Goal: Task Accomplishment & Management: Manage account settings

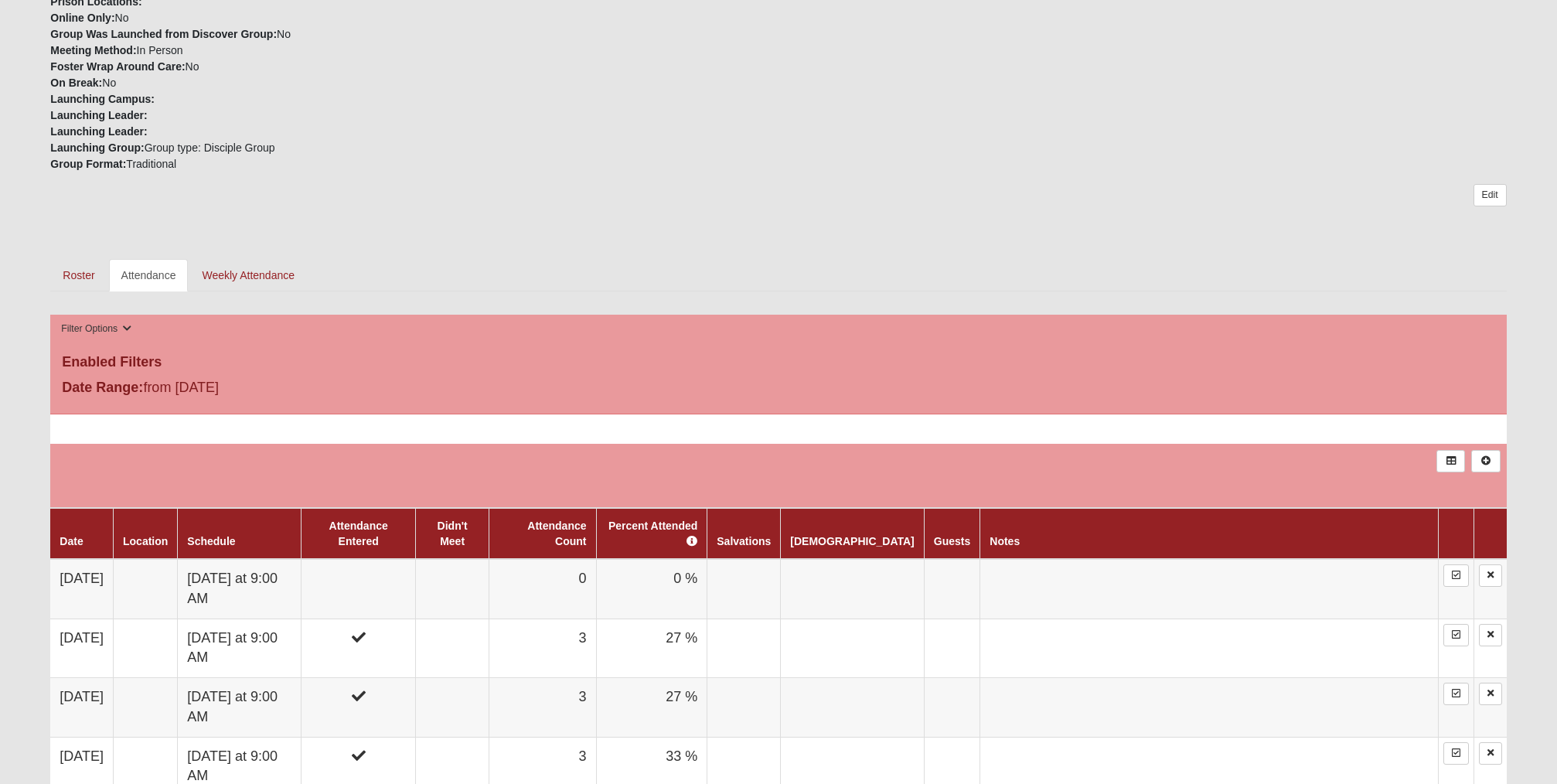
scroll to position [502, 0]
click at [159, 273] on link "Attendance" at bounding box center [149, 275] width 79 height 32
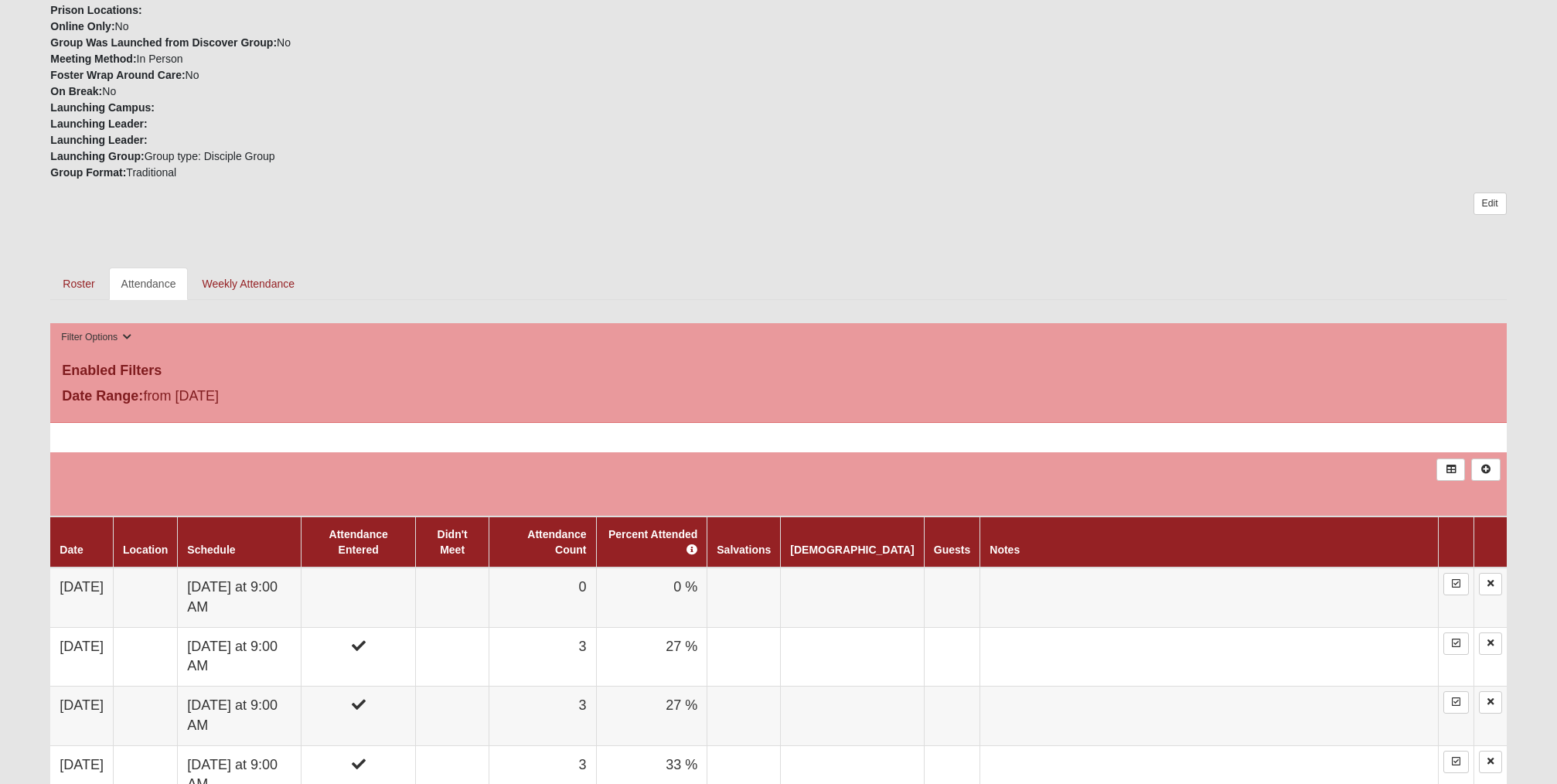
scroll to position [487, 0]
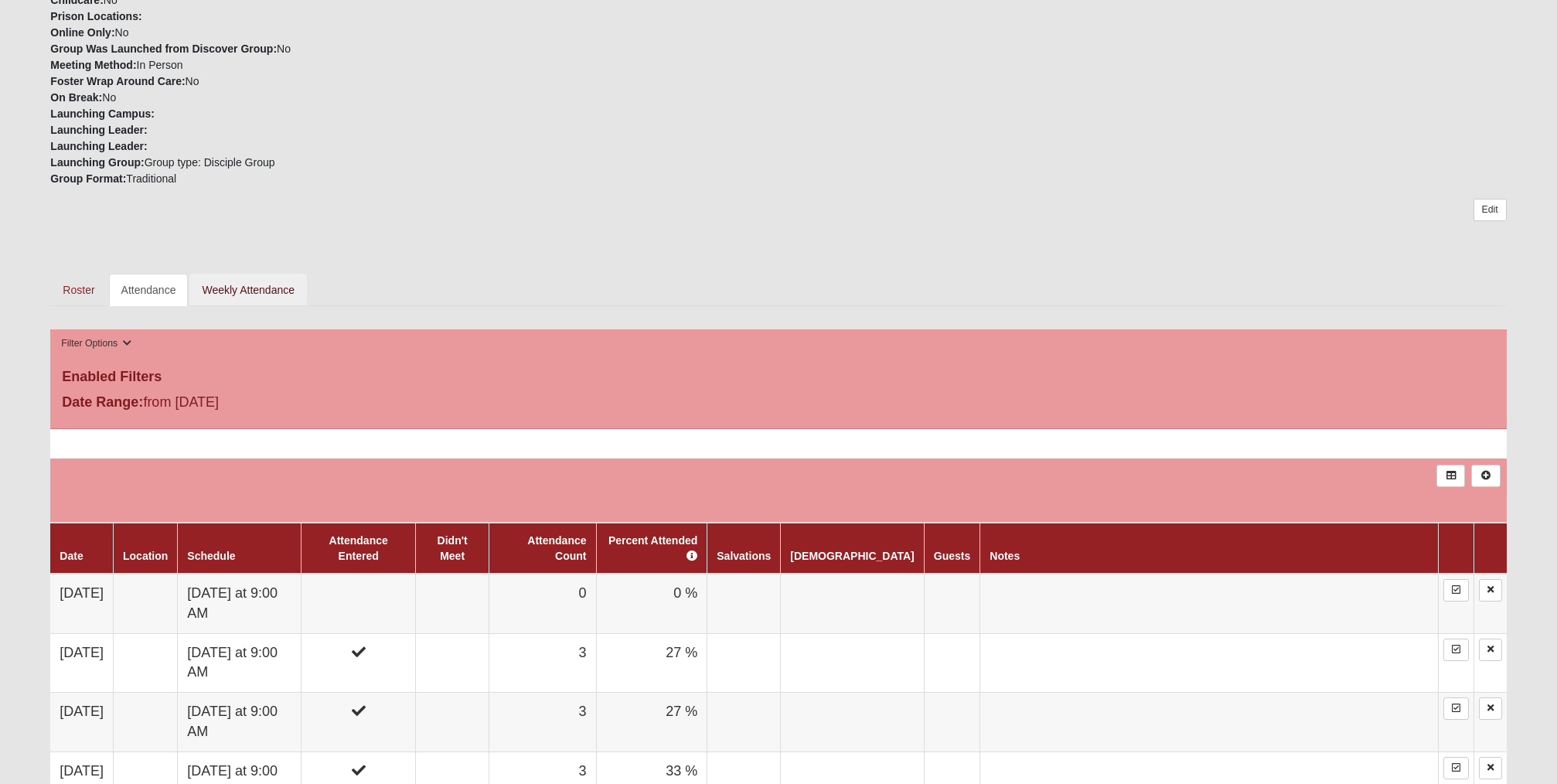
click at [250, 286] on link "Weekly Attendance" at bounding box center [248, 289] width 117 height 32
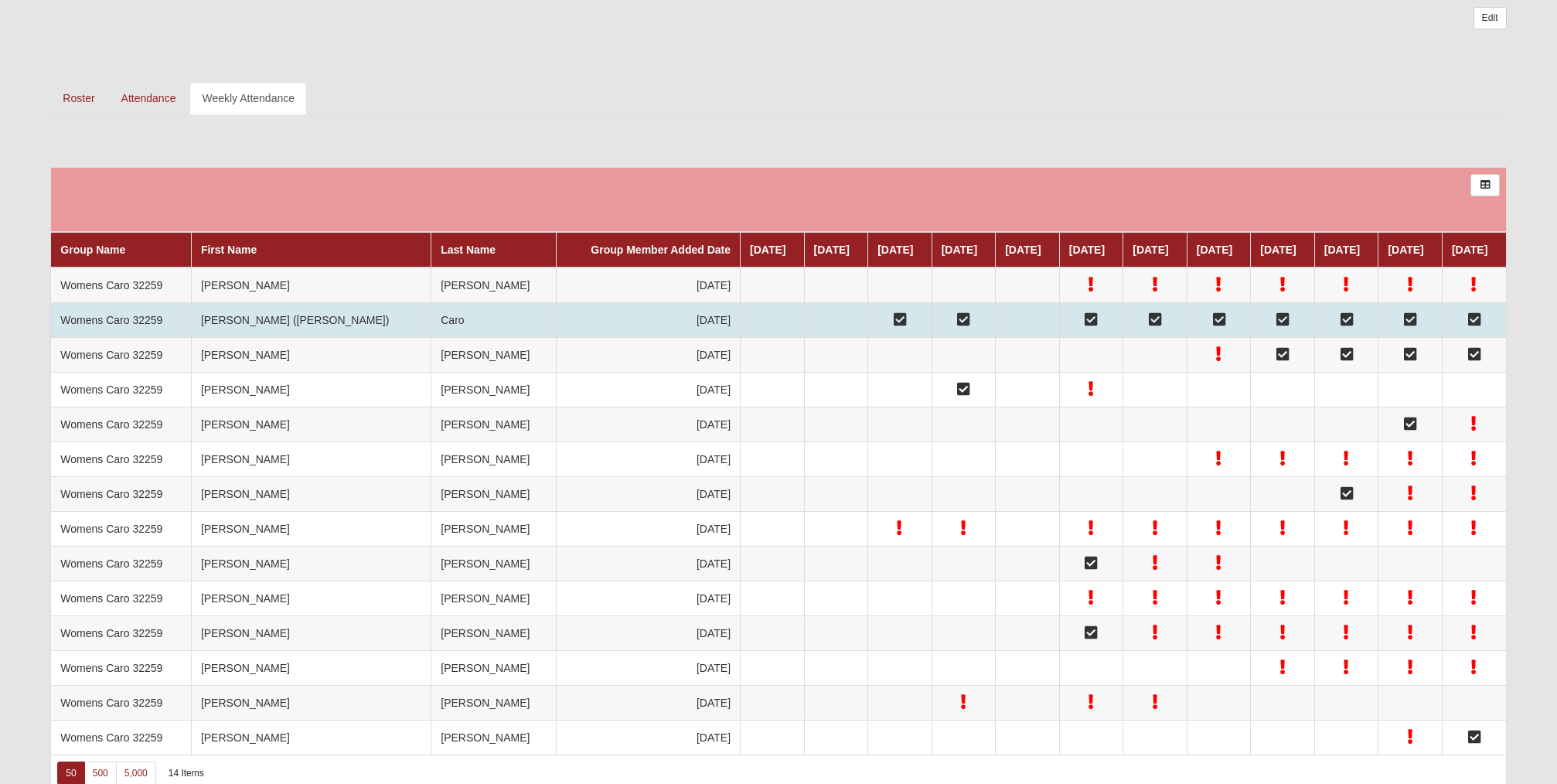
scroll to position [678, 0]
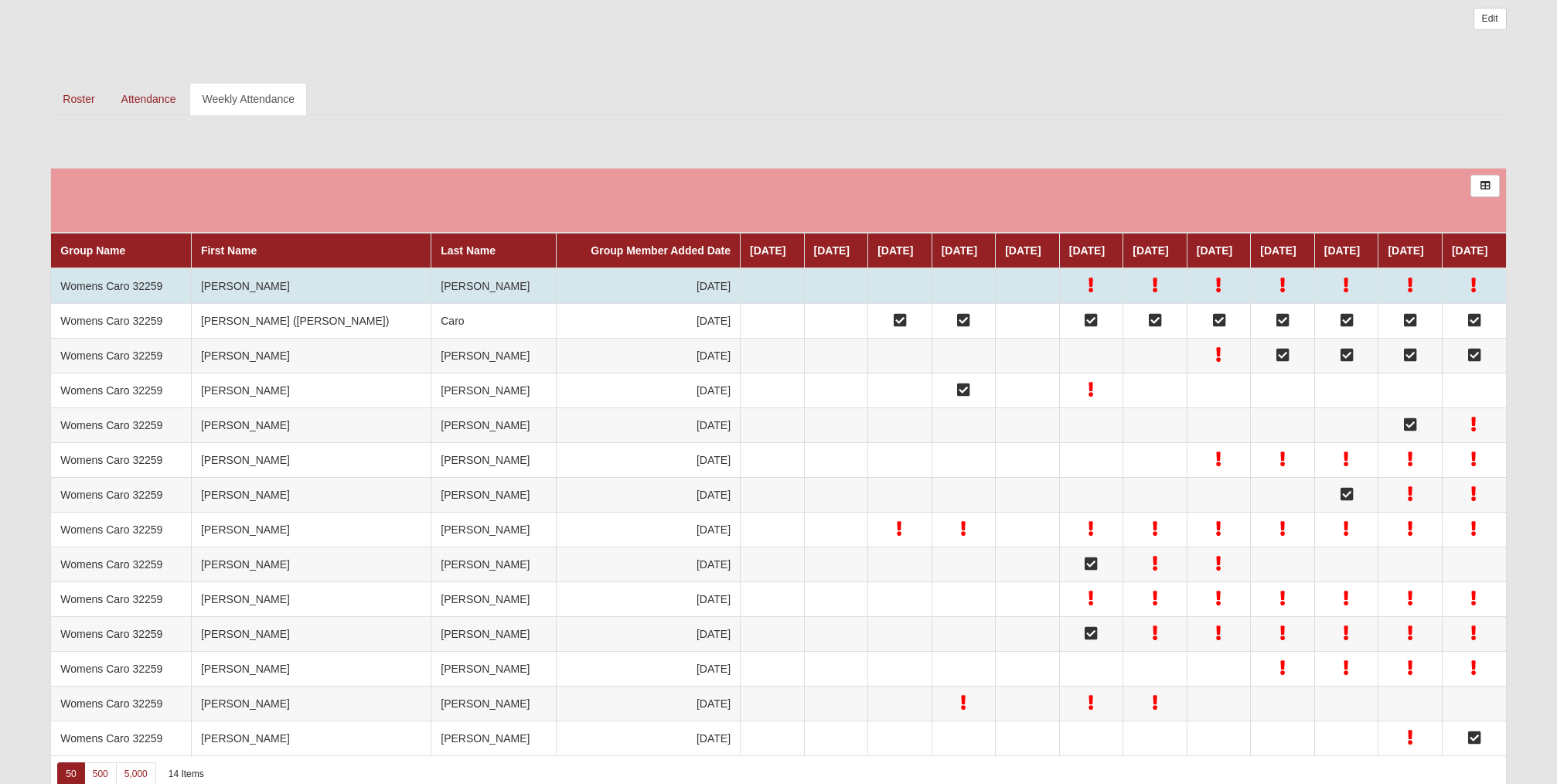
click at [146, 281] on td "Womens Caro 32259" at bounding box center [122, 285] width 141 height 36
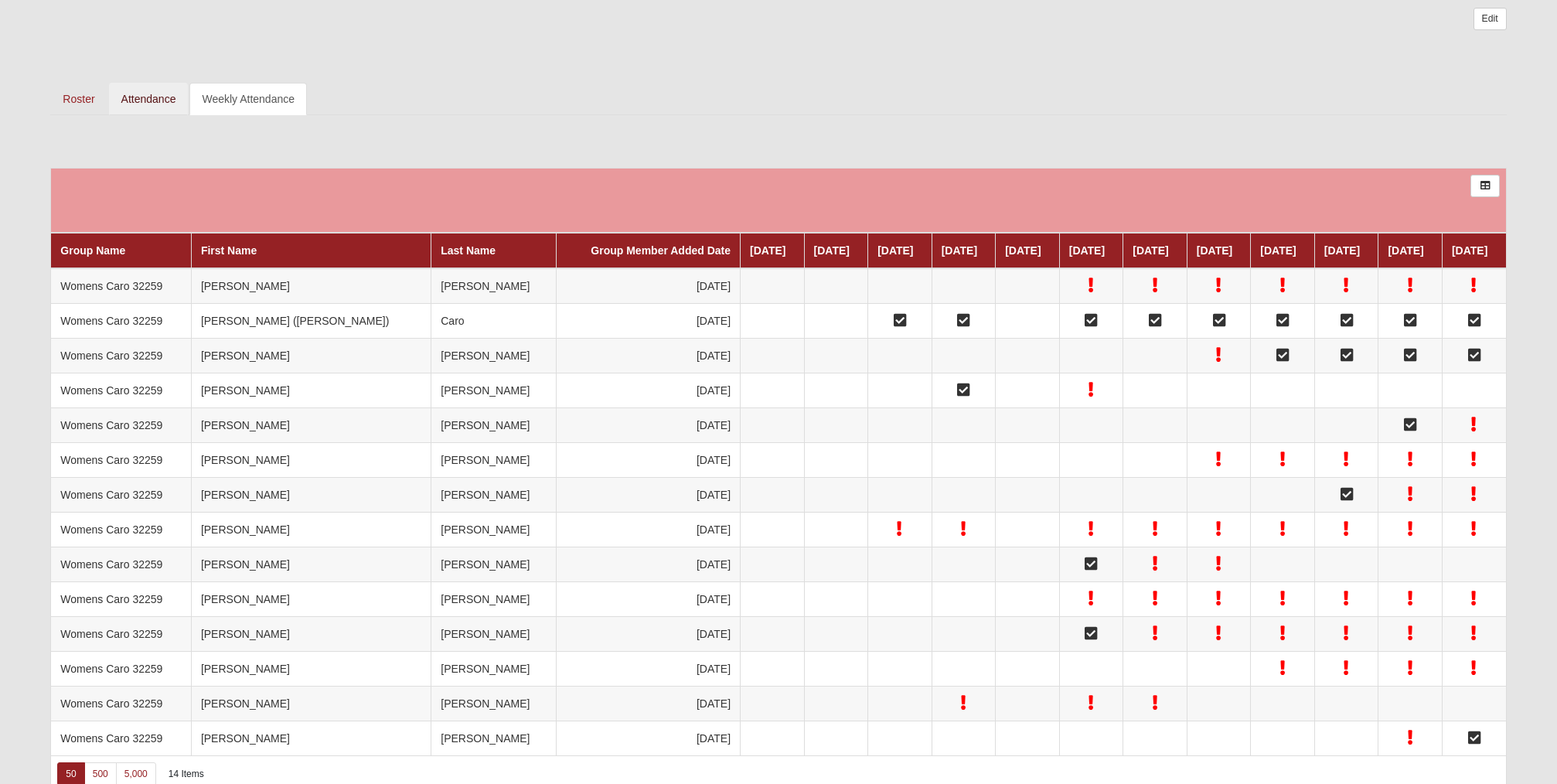
click at [160, 93] on link "Attendance" at bounding box center [149, 98] width 79 height 32
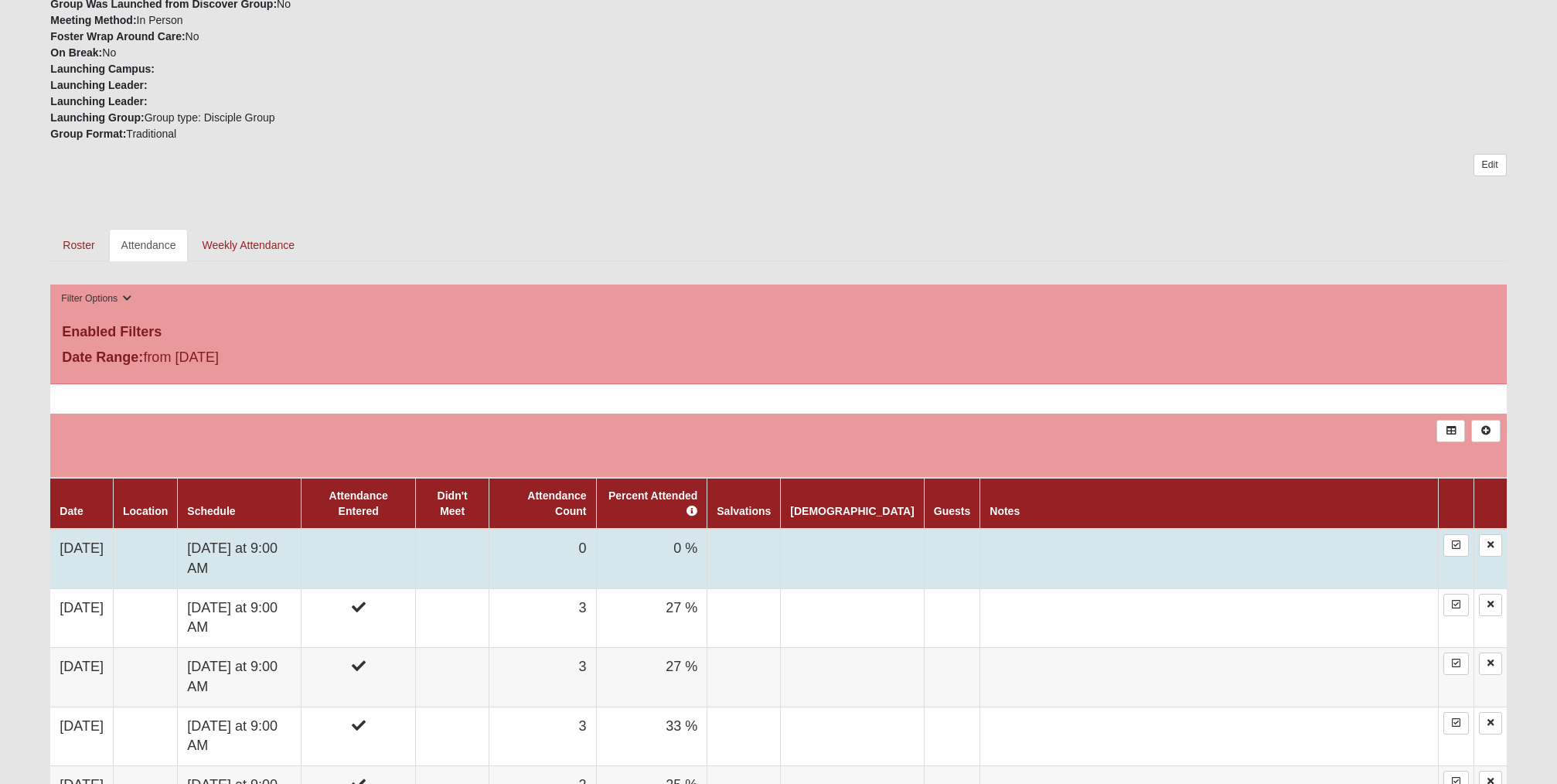
scroll to position [534, 0]
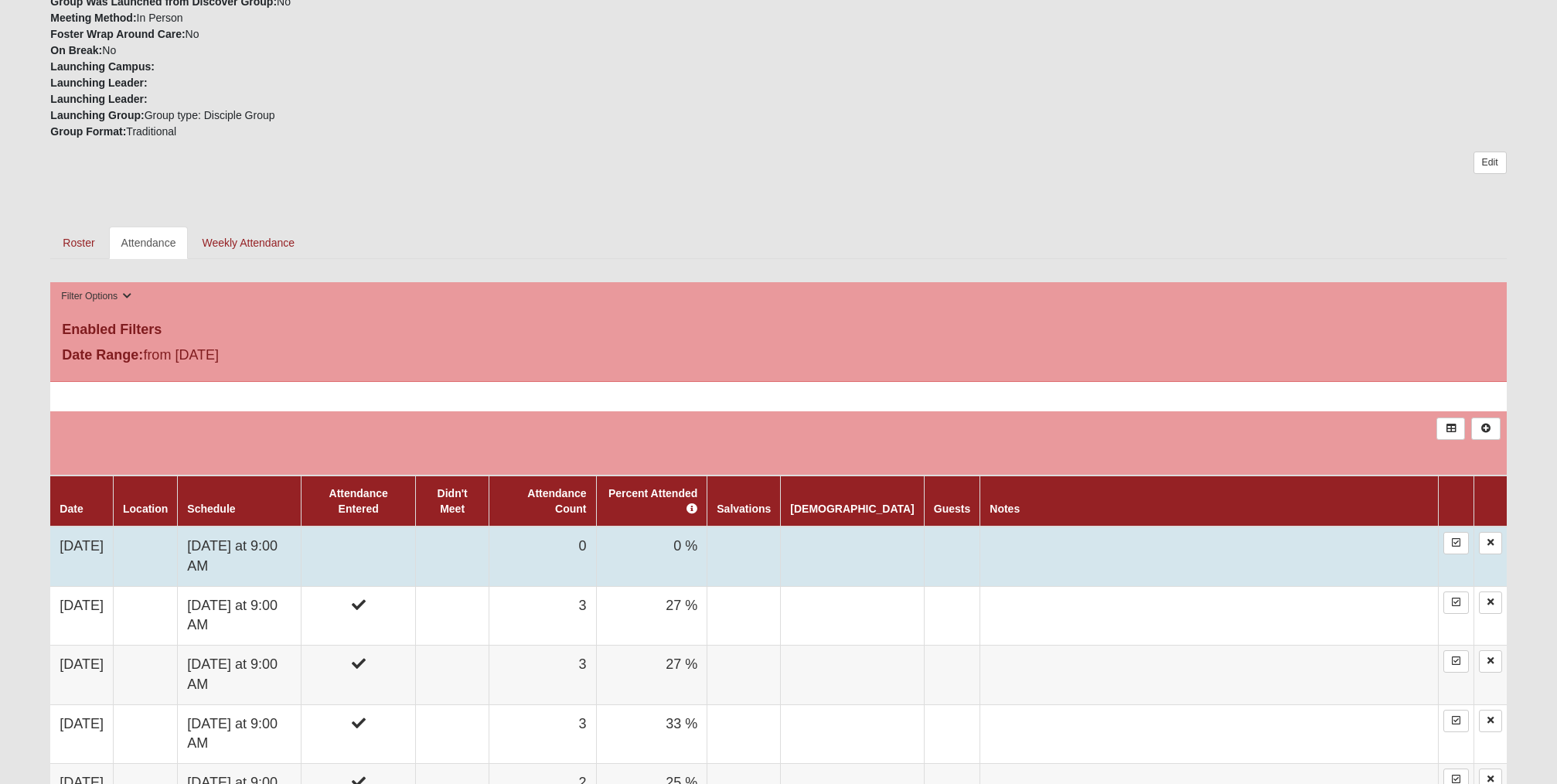
click at [392, 542] on td at bounding box center [358, 556] width 115 height 60
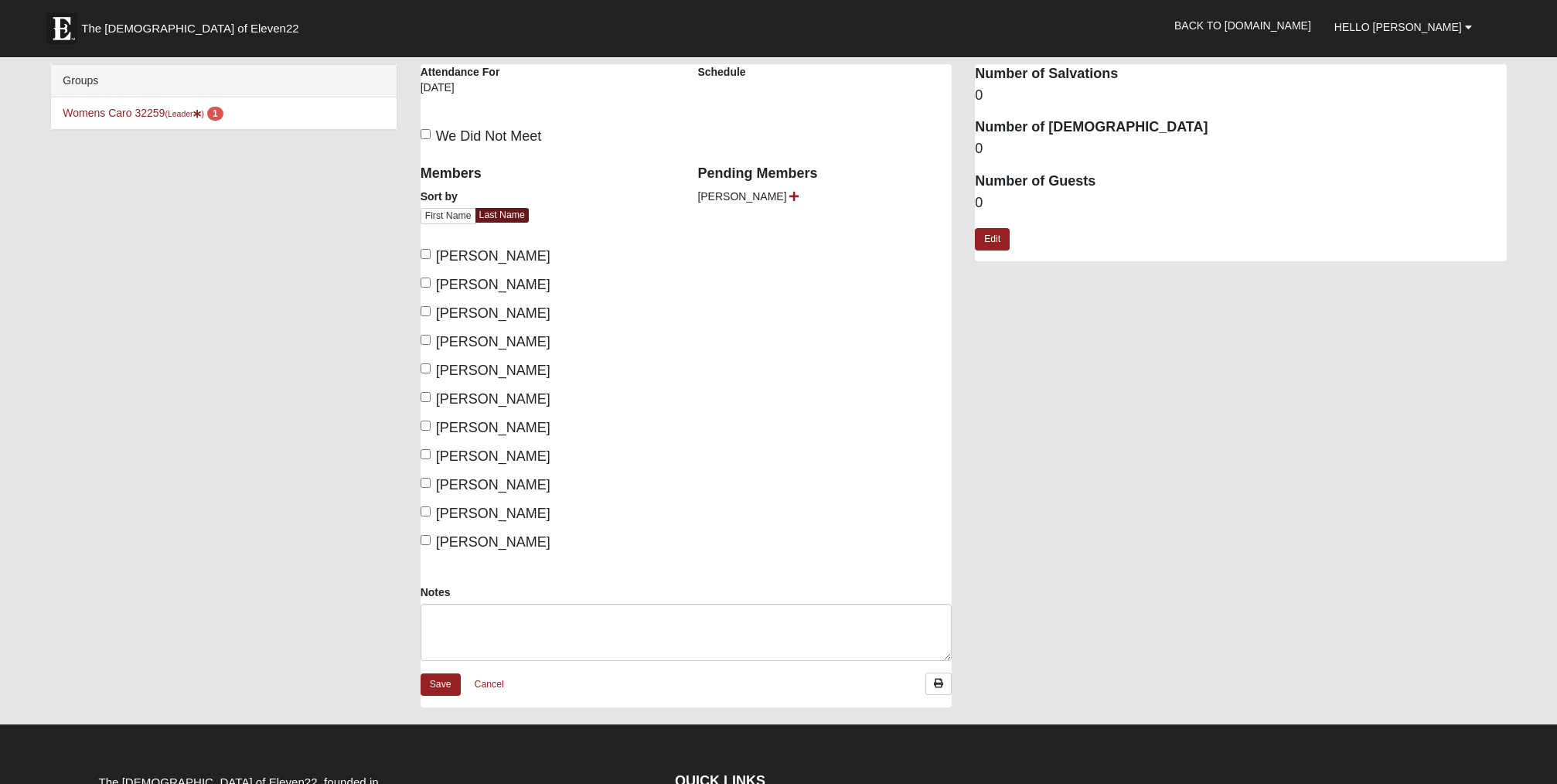
click at [427, 279] on input "[PERSON_NAME]" at bounding box center [425, 283] width 10 height 10
checkbox input "true"
click at [425, 337] on input "Hanson, Maria" at bounding box center [425, 340] width 10 height 10
checkbox input "true"
click at [789, 193] on icon at bounding box center [793, 196] width 9 height 11
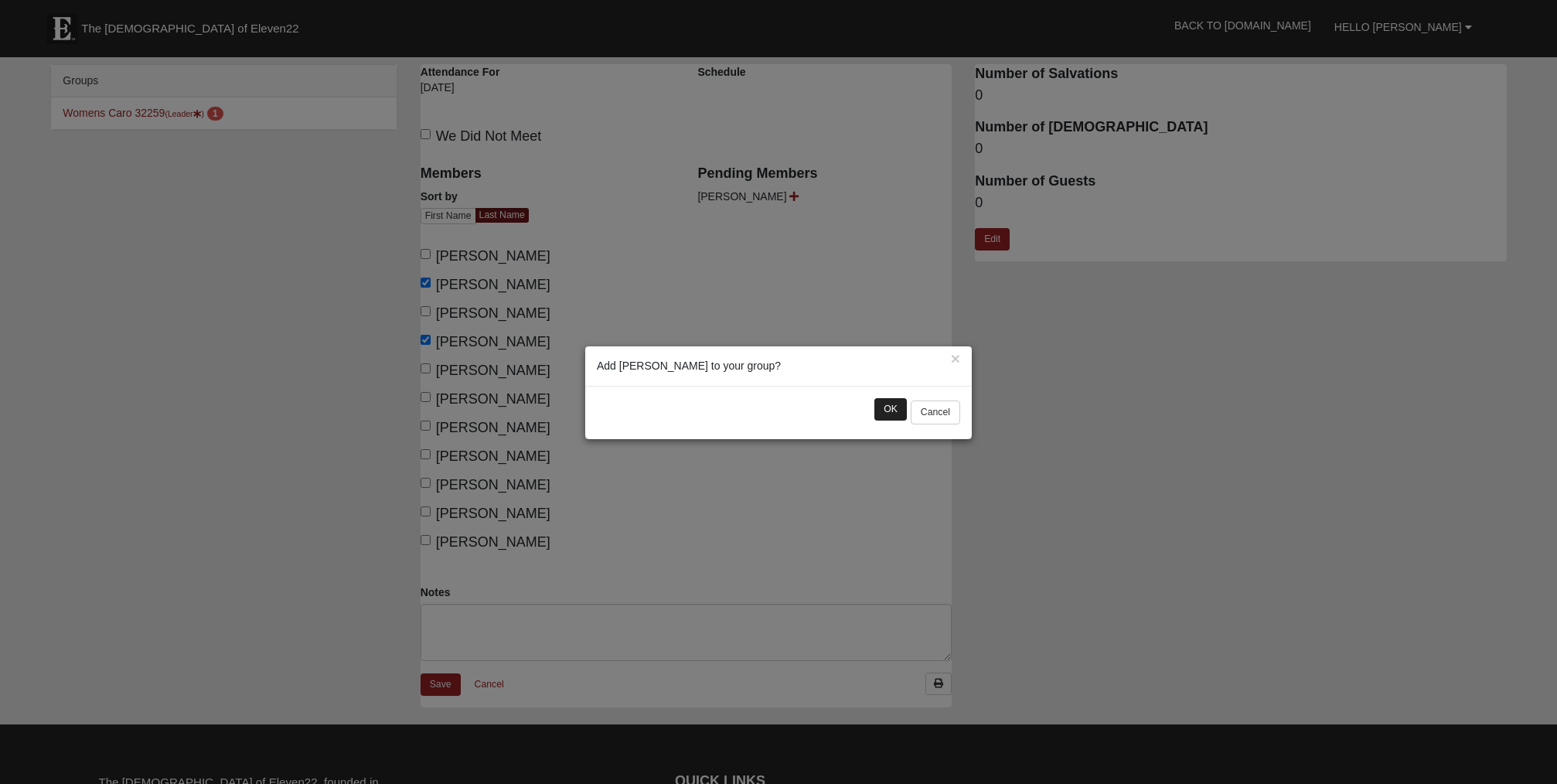
click at [890, 404] on button "OK" at bounding box center [890, 409] width 32 height 22
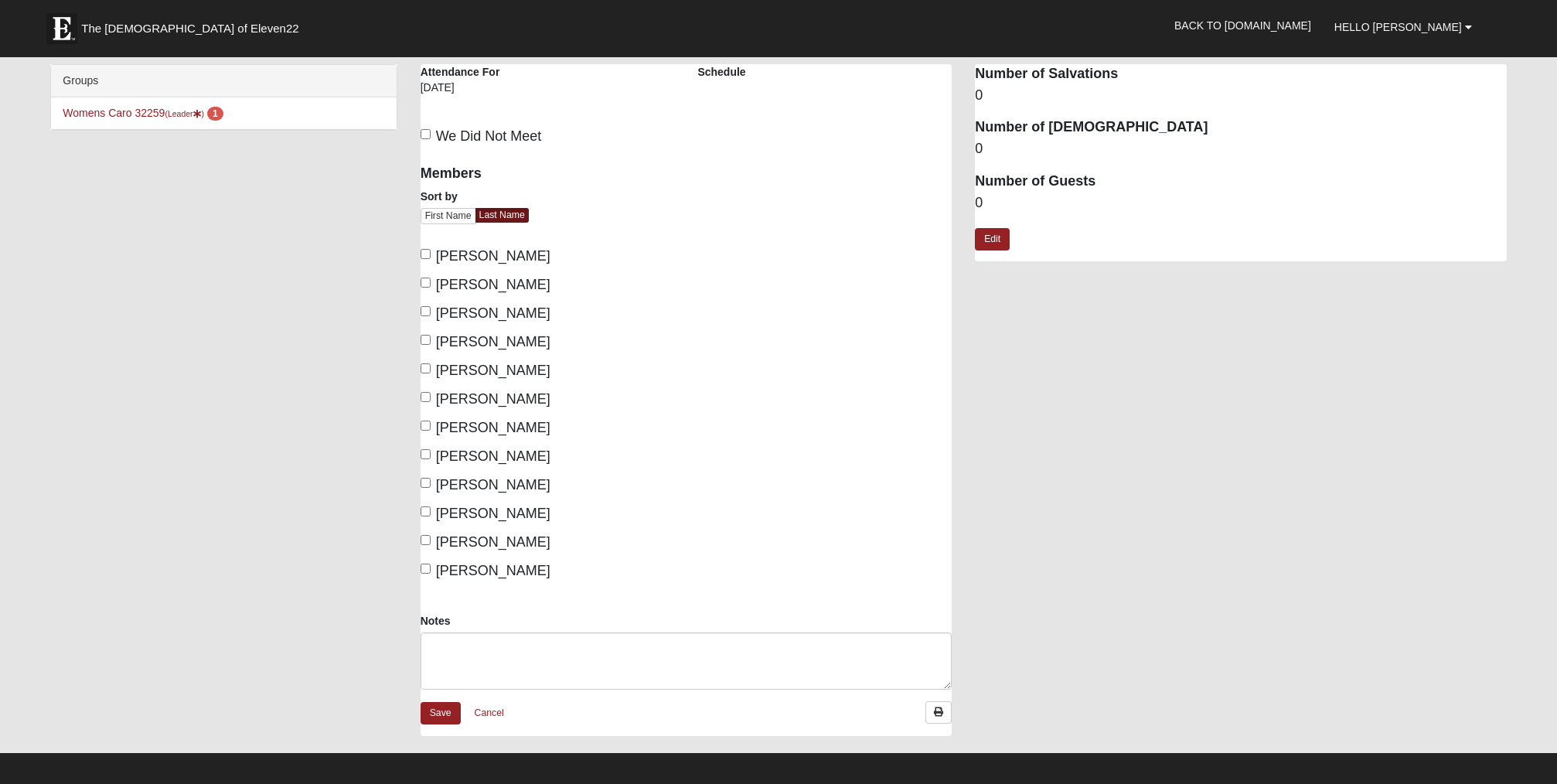
click at [424, 337] on input "Hall, Carrie" at bounding box center [425, 340] width 10 height 10
checkbox input "true"
click at [430, 280] on label "Caro, Marti" at bounding box center [485, 284] width 130 height 21
click at [430, 280] on input "Caro, Marti" at bounding box center [425, 283] width 10 height 10
checkbox input "true"
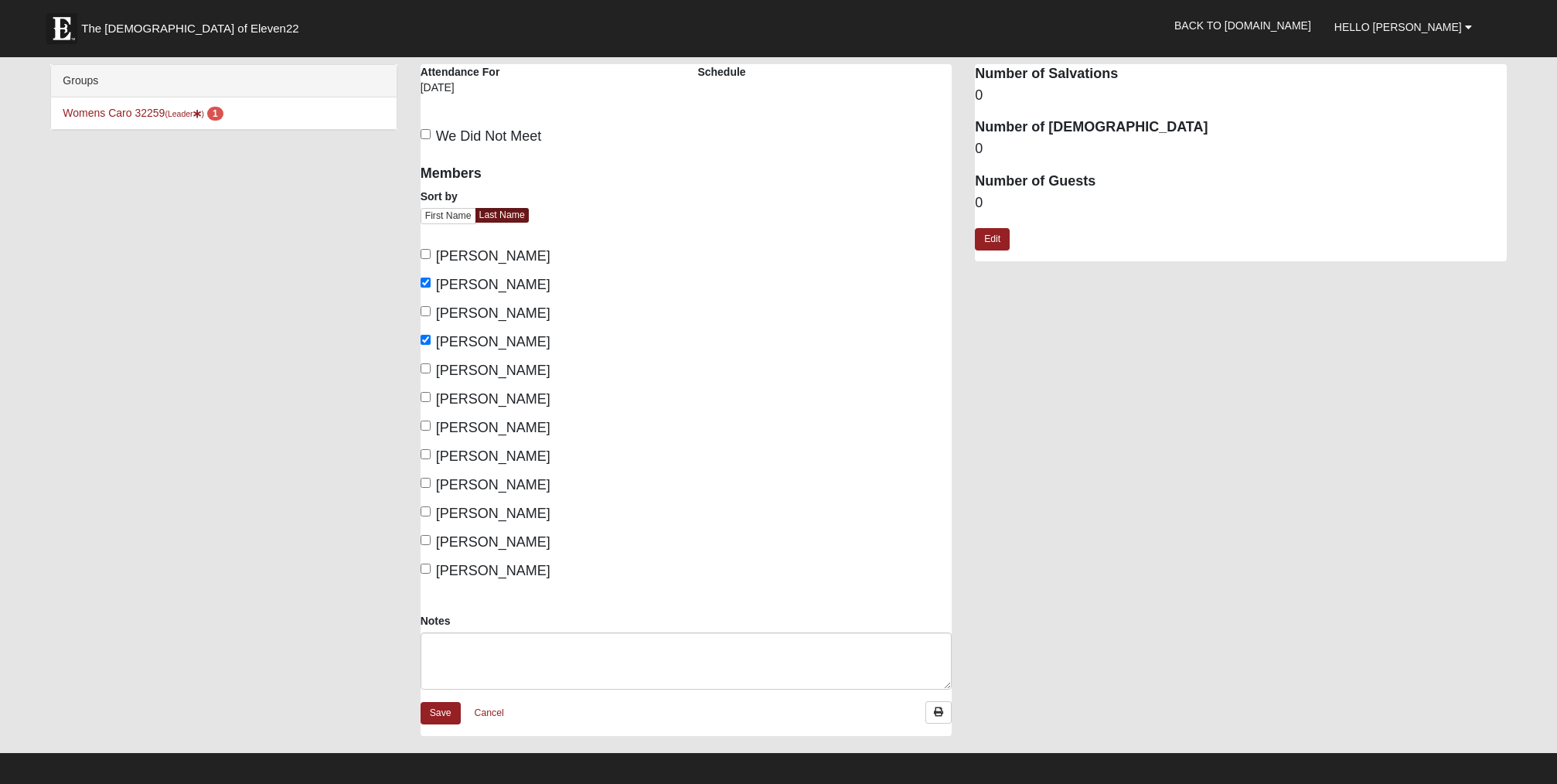
click at [427, 365] on input "Hanson, Maria" at bounding box center [425, 368] width 10 height 10
checkbox input "true"
click at [438, 707] on link "Save" at bounding box center [440, 713] width 41 height 22
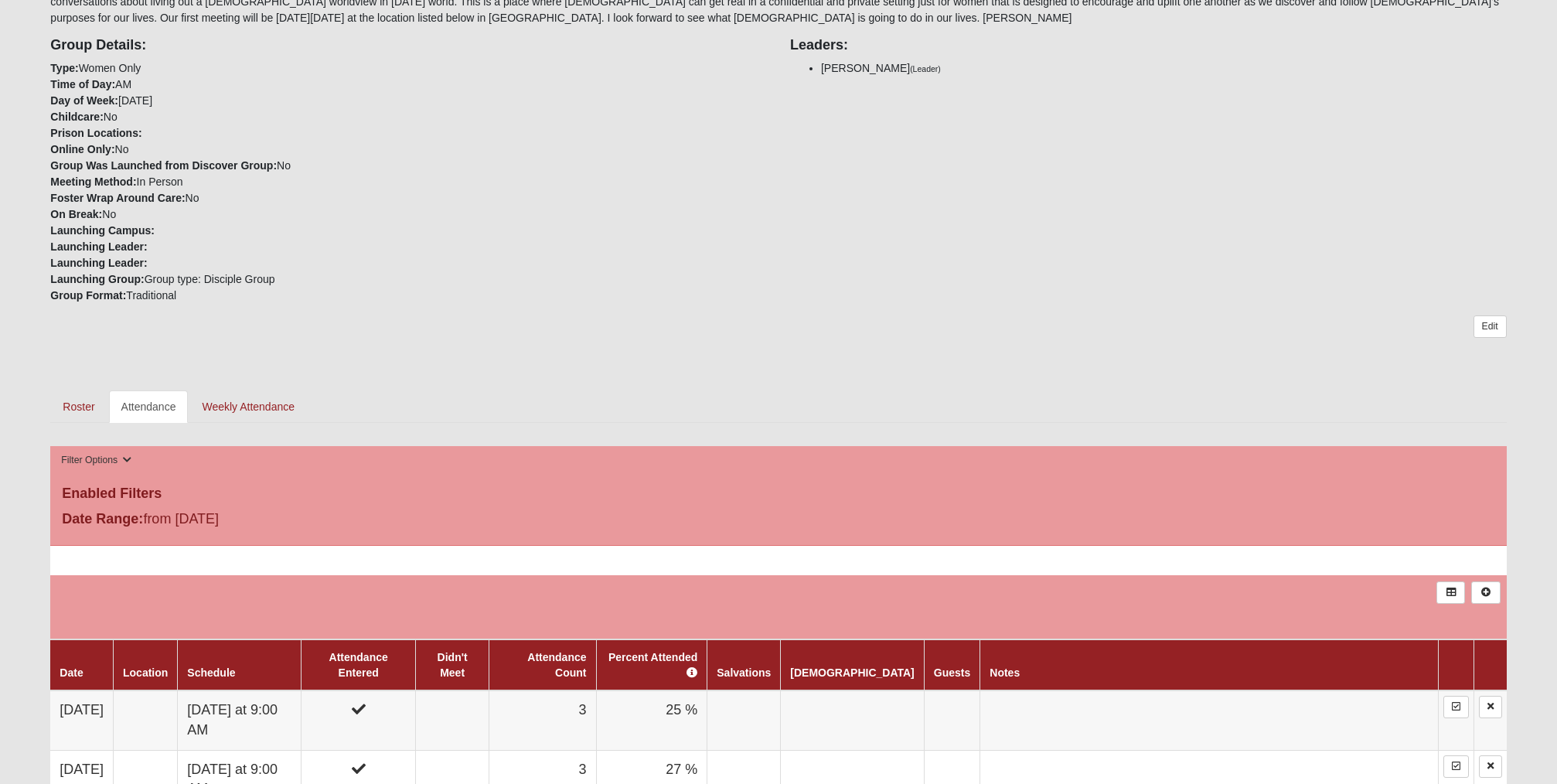
scroll to position [375, 0]
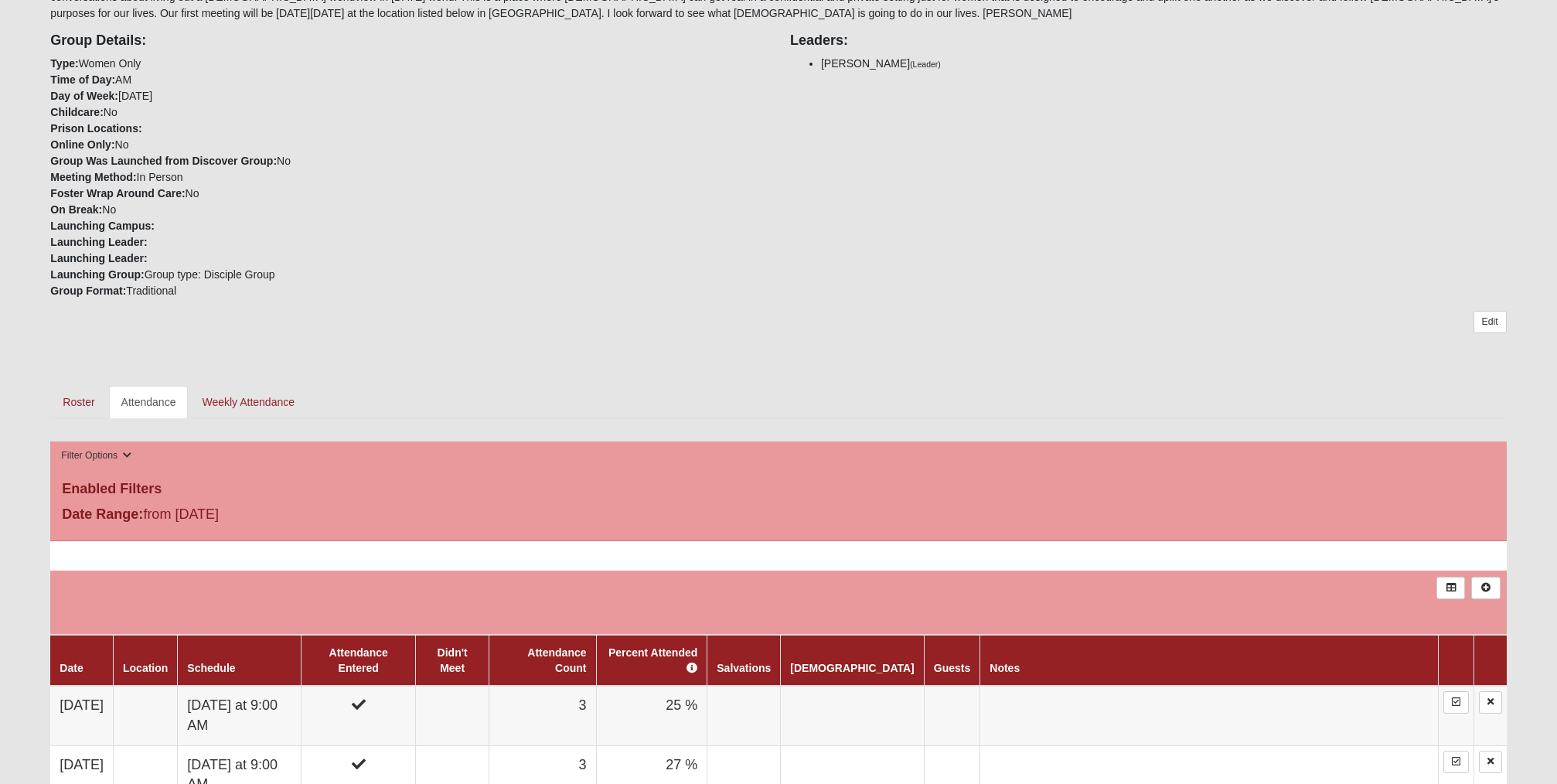
click at [154, 399] on link "Attendance" at bounding box center [149, 401] width 79 height 32
click at [74, 400] on link "Roster" at bounding box center [79, 401] width 56 height 32
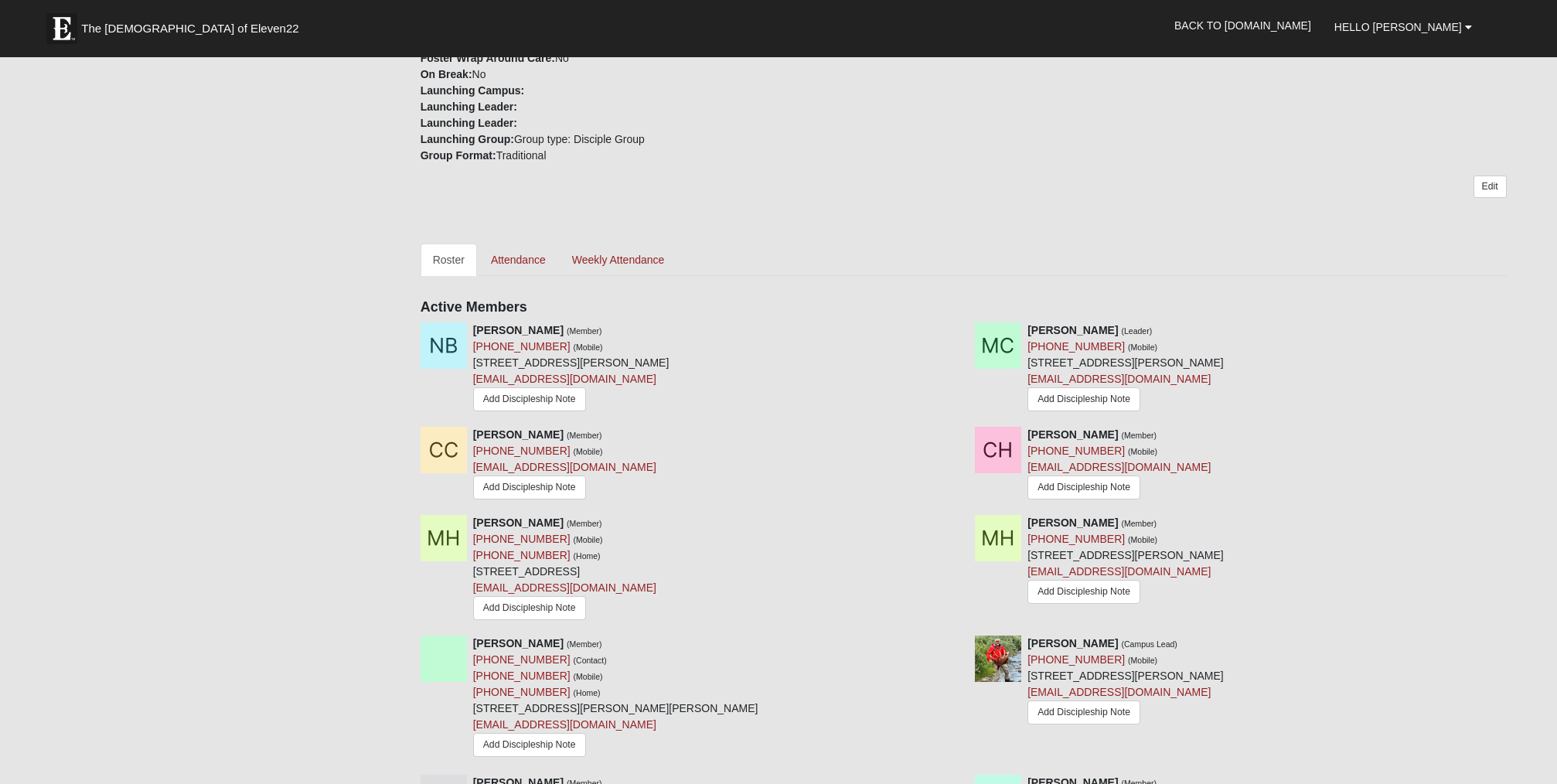
scroll to position [532, 0]
click at [543, 394] on link "Add Discipleship Note" at bounding box center [529, 397] width 113 height 24
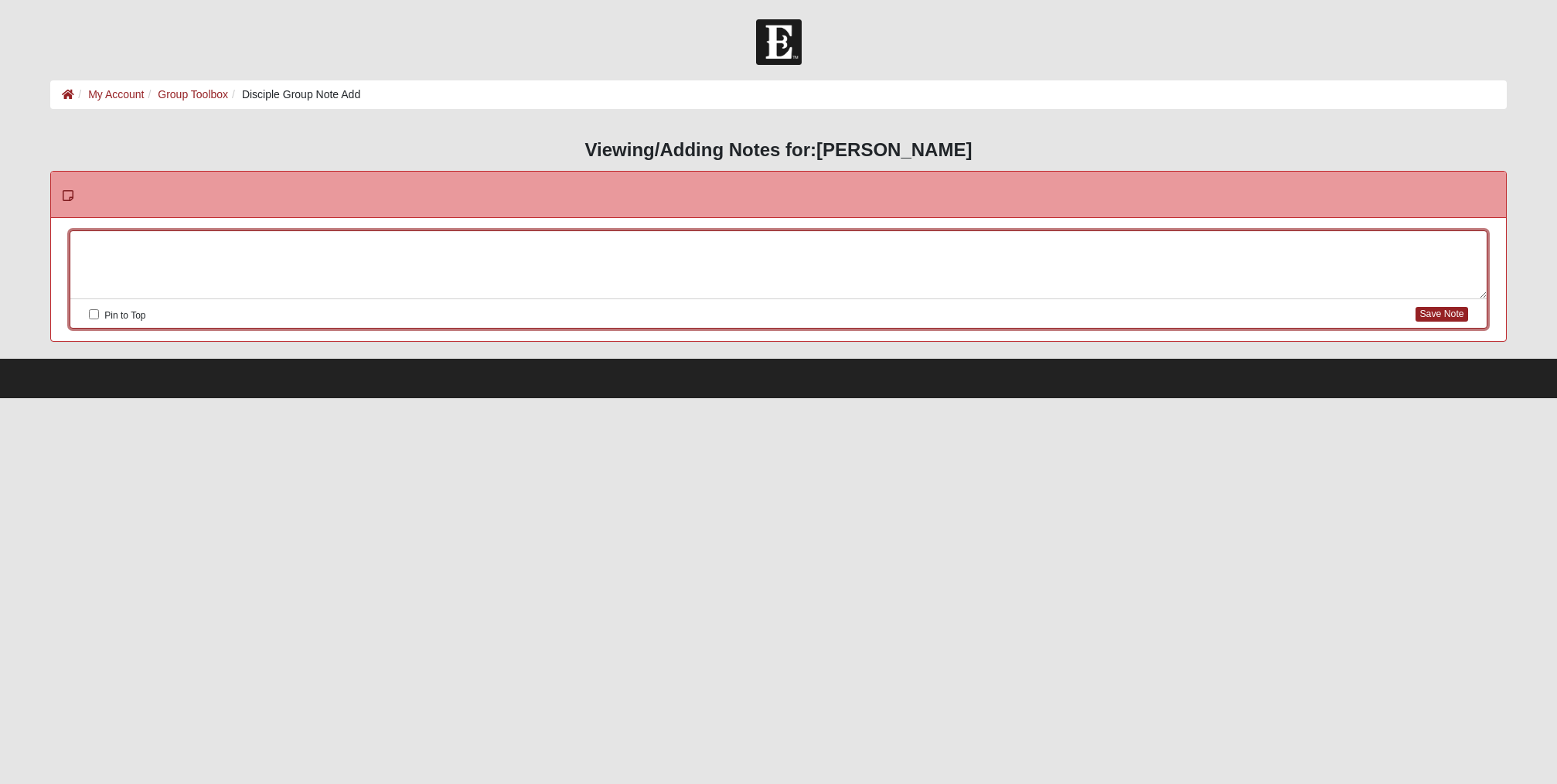
click at [153, 245] on div at bounding box center [778, 265] width 1416 height 68
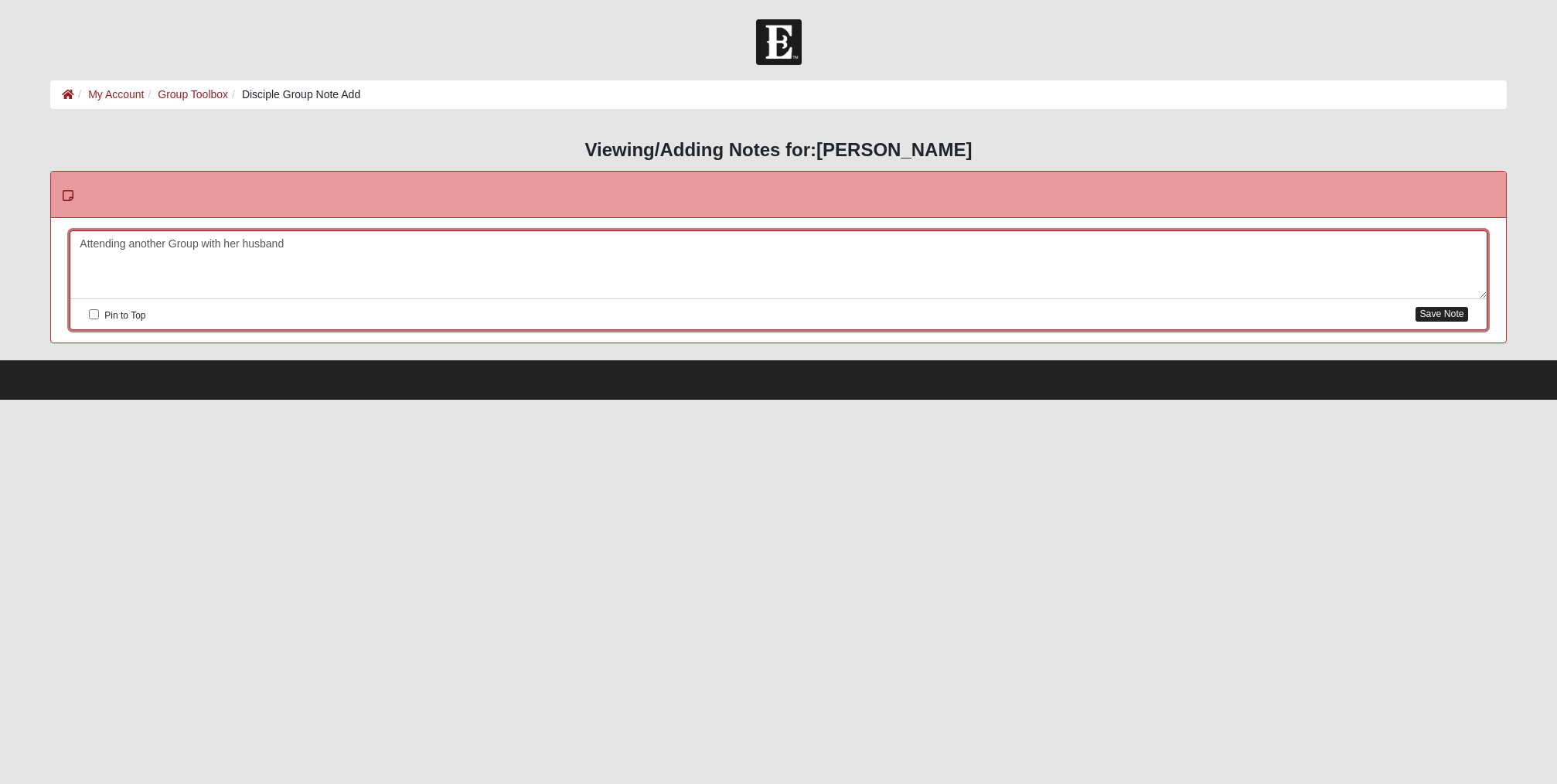
click at [1441, 313] on button "Save Note" at bounding box center [1441, 314] width 52 height 15
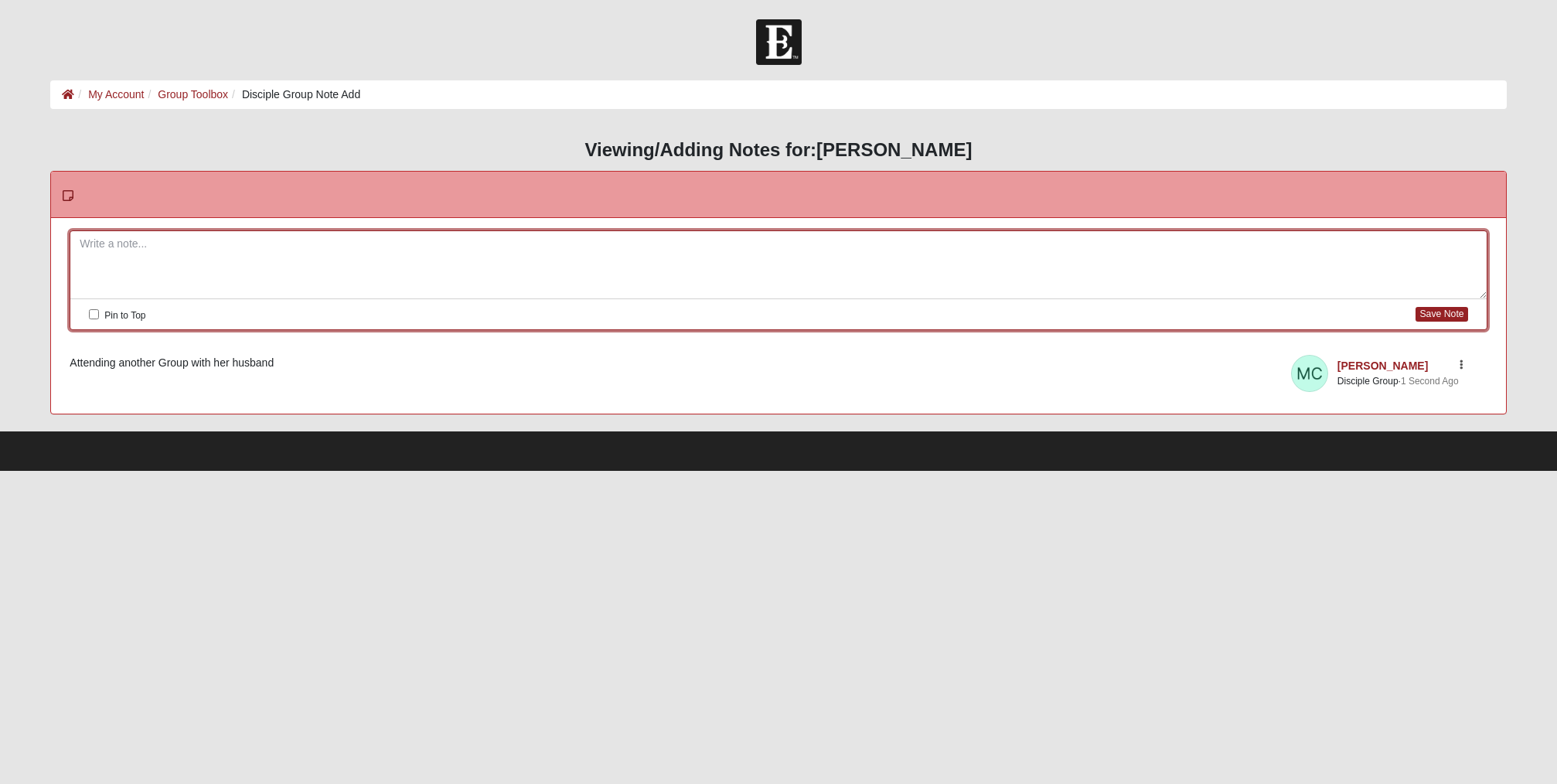
click at [1459, 362] on icon "button" at bounding box center [1461, 365] width 4 height 9
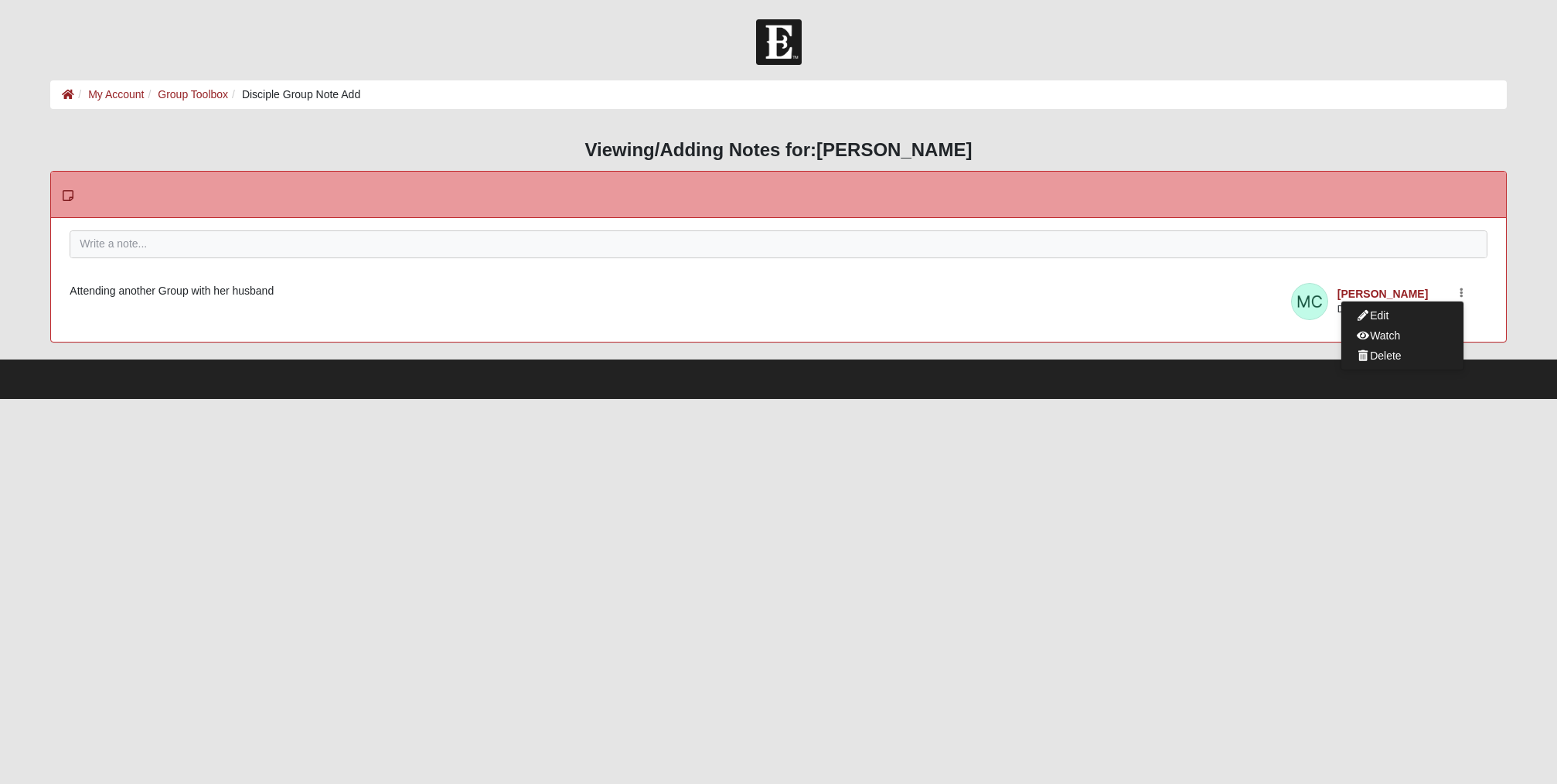
click at [1175, 320] on article "Marti Caro Disciple Group · 1 Second Ago Edit Watch Delete Attending another Gr…" at bounding box center [778, 306] width 1454 height 71
click at [187, 90] on link "Group Toolbox" at bounding box center [193, 94] width 70 height 12
click at [188, 88] on link "Group Toolbox" at bounding box center [193, 94] width 70 height 12
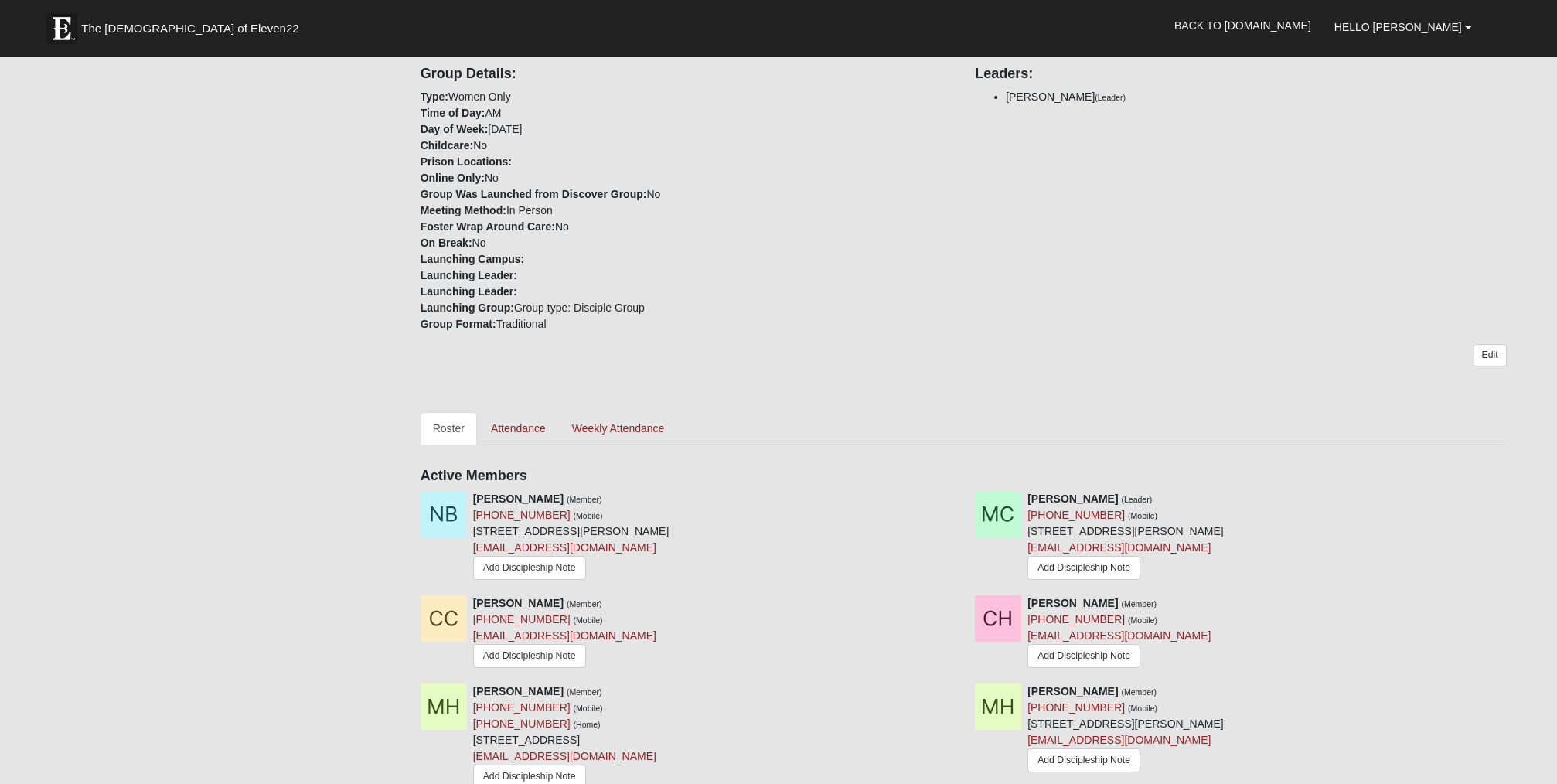
scroll to position [467, 0]
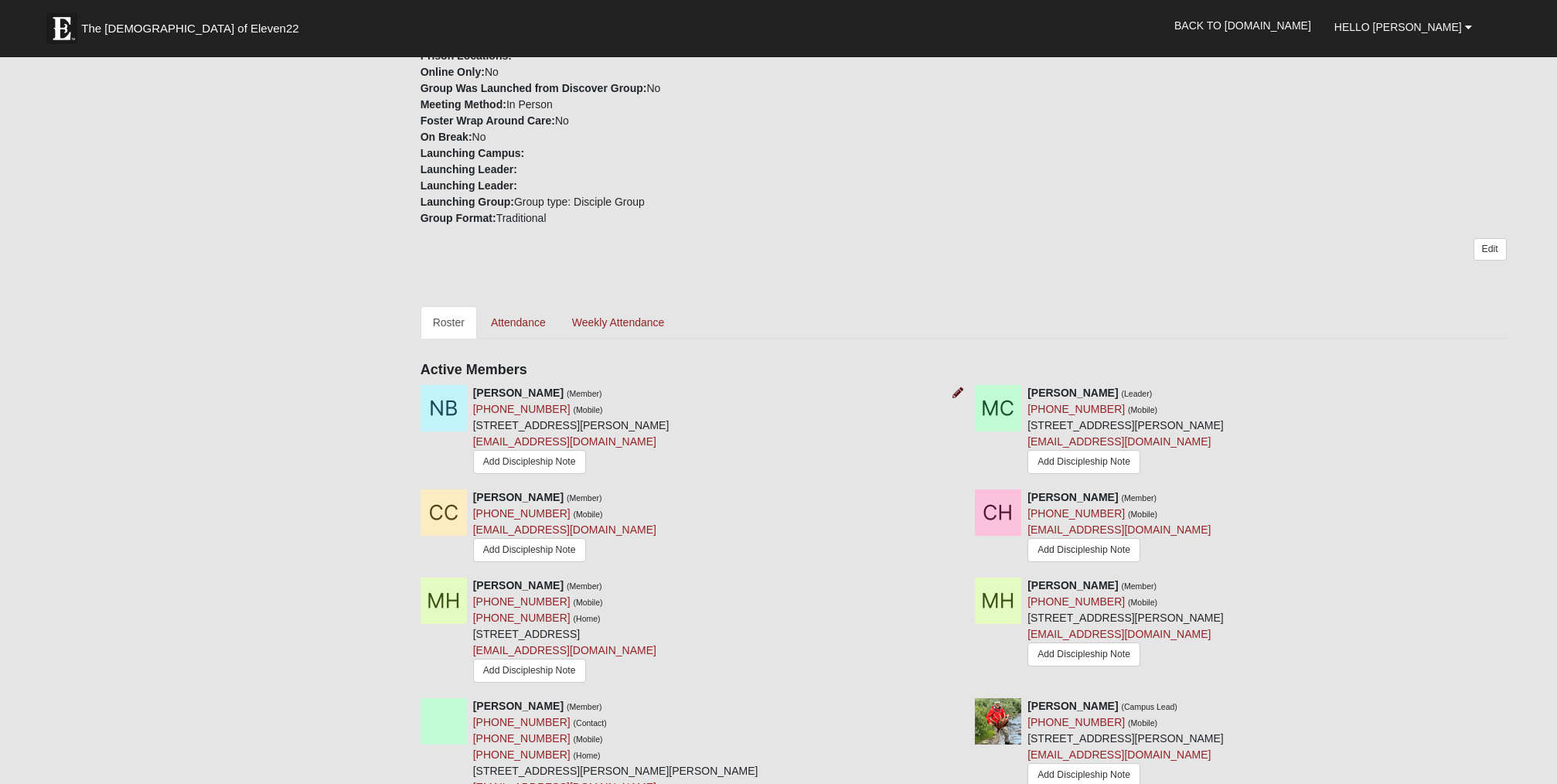
click at [953, 387] on icon at bounding box center [957, 392] width 11 height 11
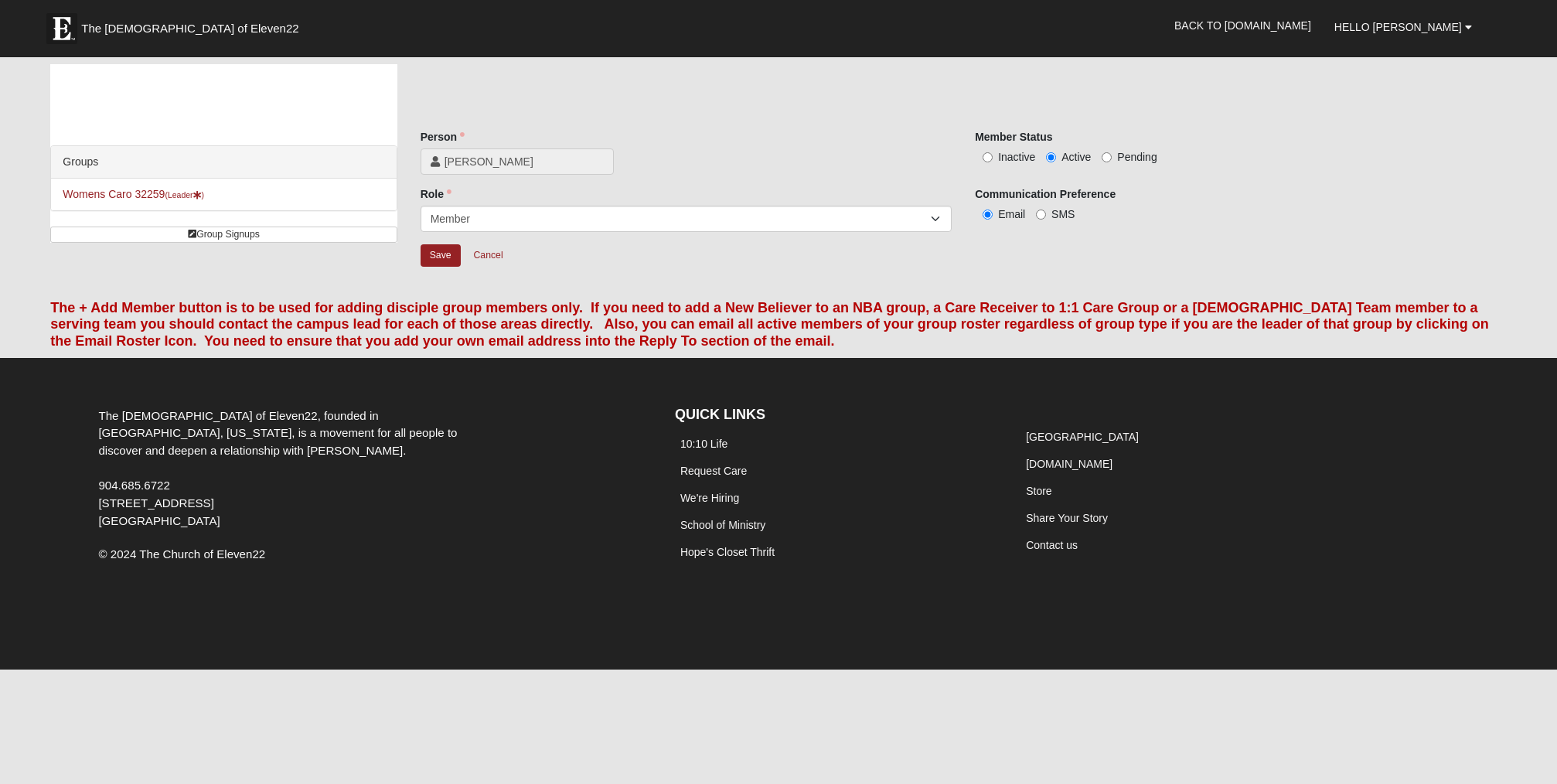
click at [988, 155] on input "Inactive" at bounding box center [988, 157] width 10 height 10
radio input "true"
click at [439, 255] on input "Save" at bounding box center [440, 255] width 41 height 22
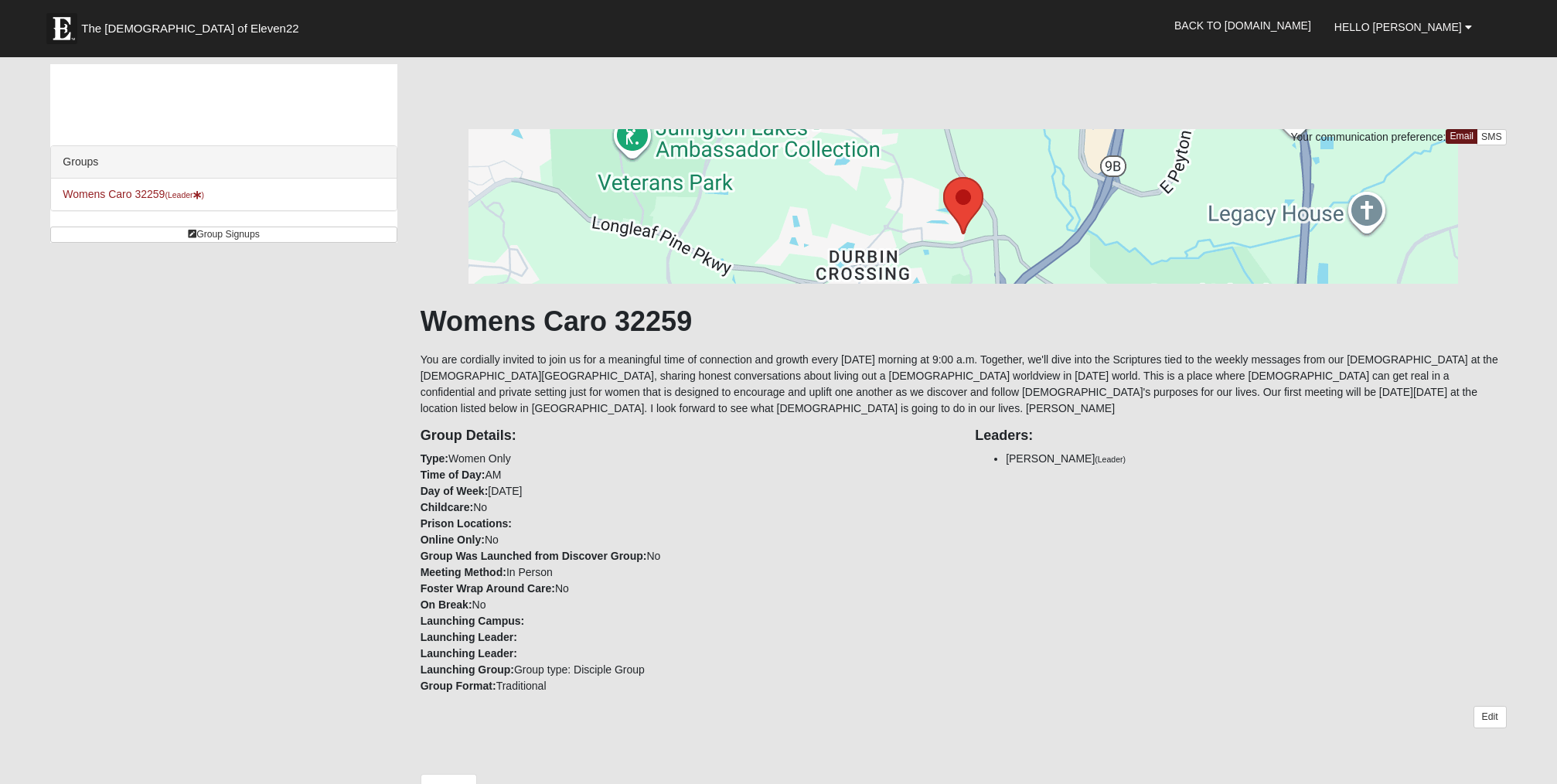
scroll to position [1, 0]
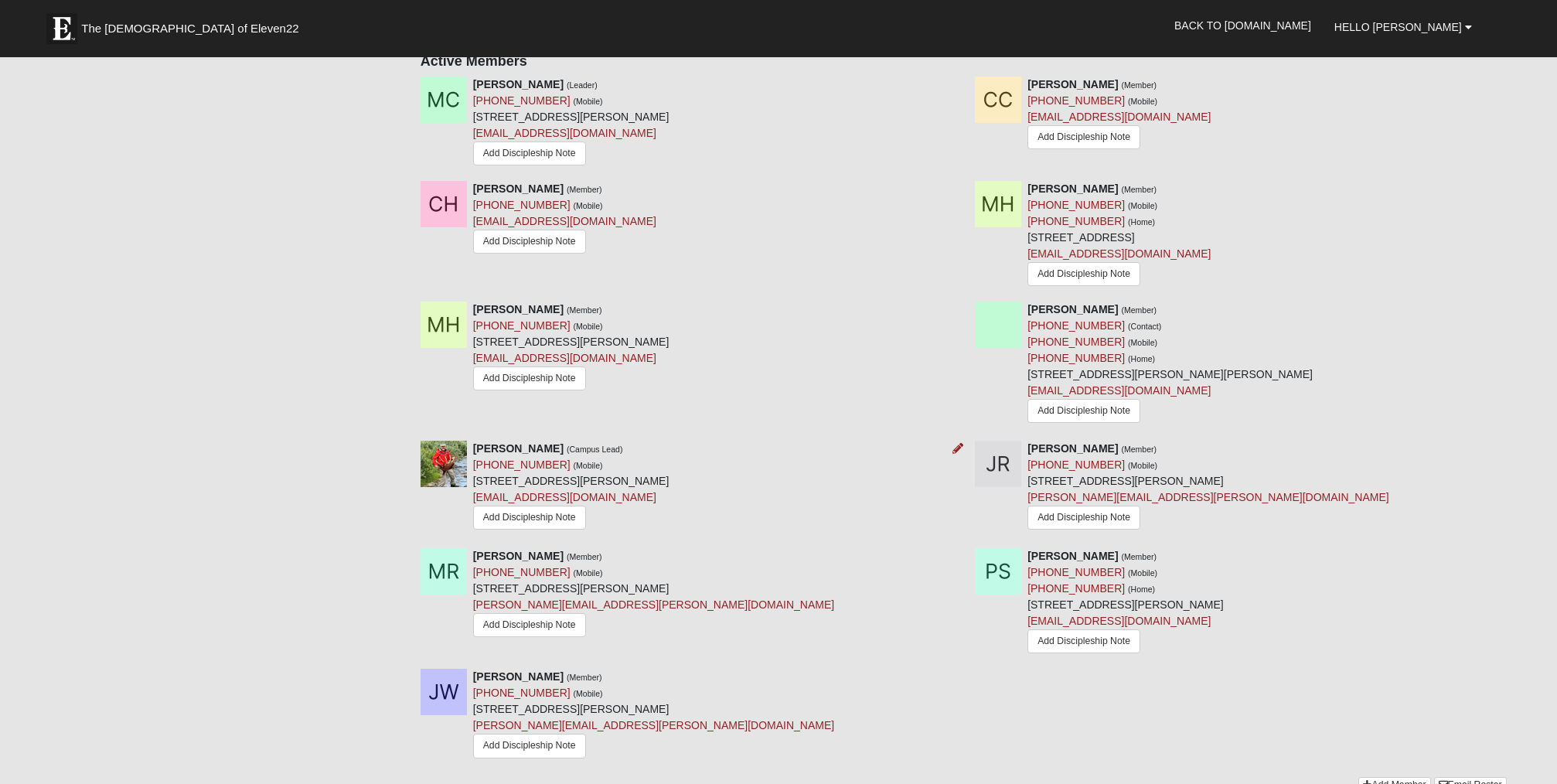
scroll to position [778, 0]
click at [1513, 442] on icon at bounding box center [1512, 447] width 11 height 11
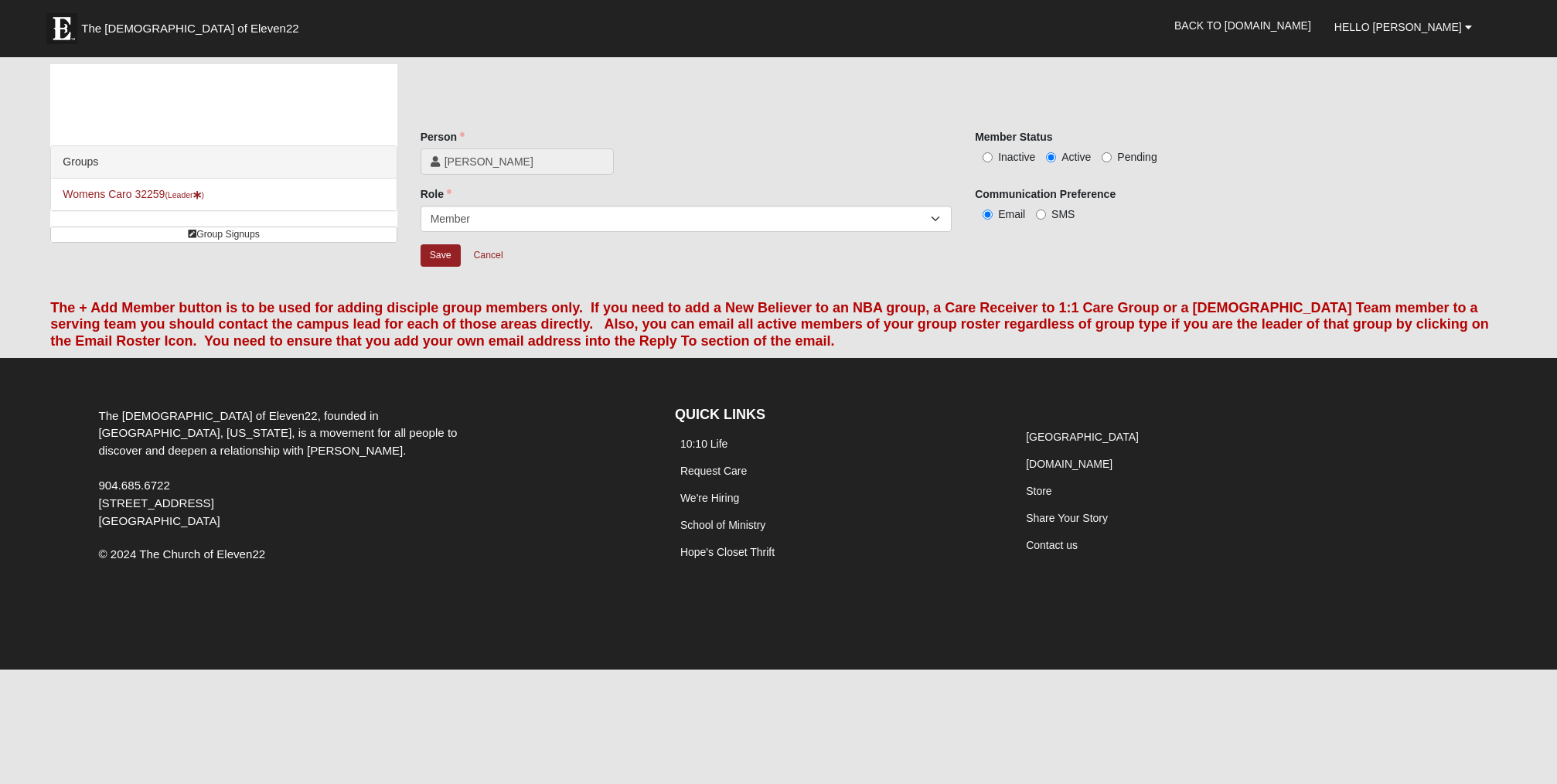
scroll to position [2, 0]
click at [989, 155] on input "Inactive" at bounding box center [988, 157] width 10 height 10
radio input "true"
click at [438, 251] on input "Save" at bounding box center [440, 255] width 41 height 22
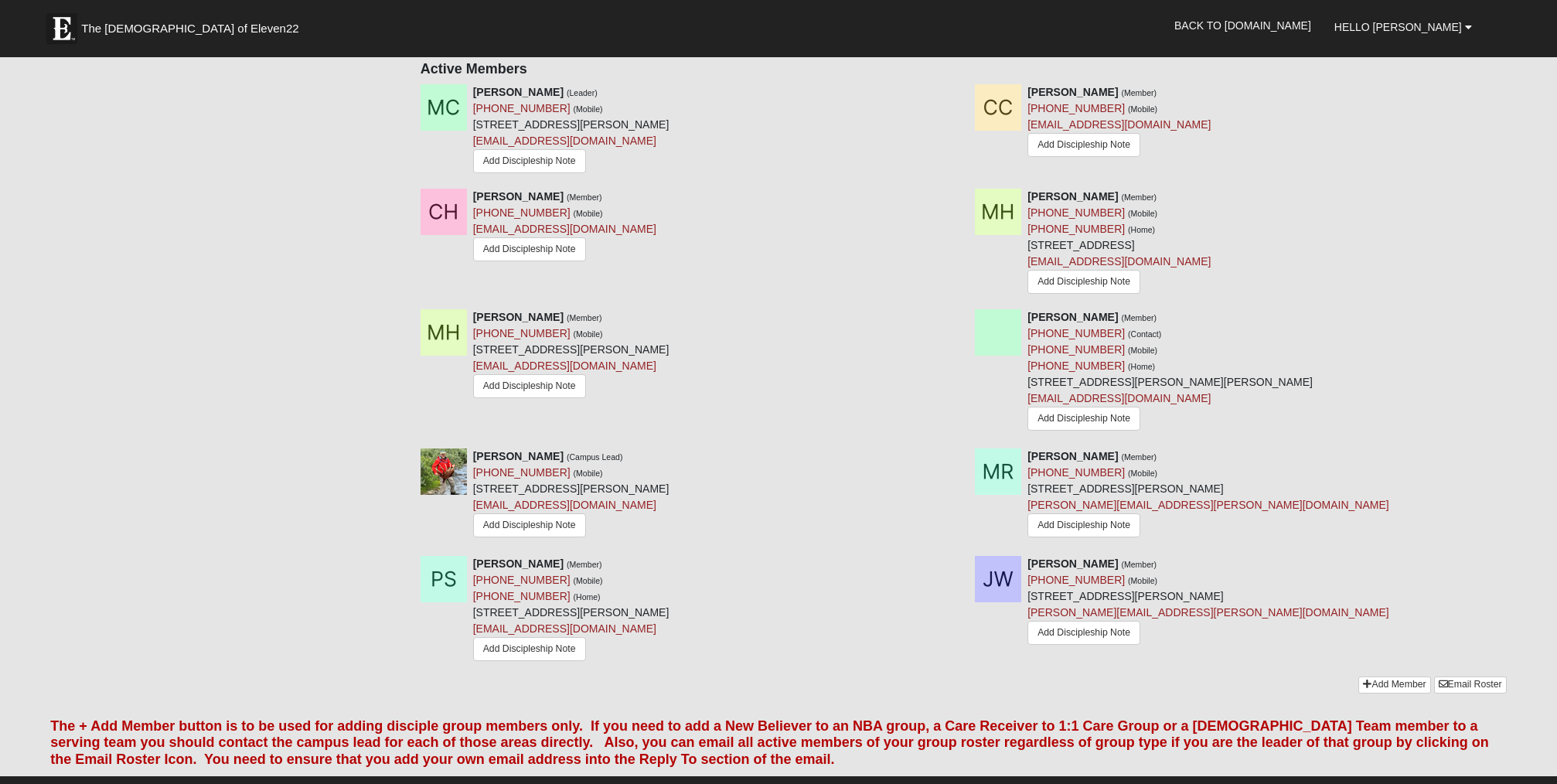
scroll to position [764, 0]
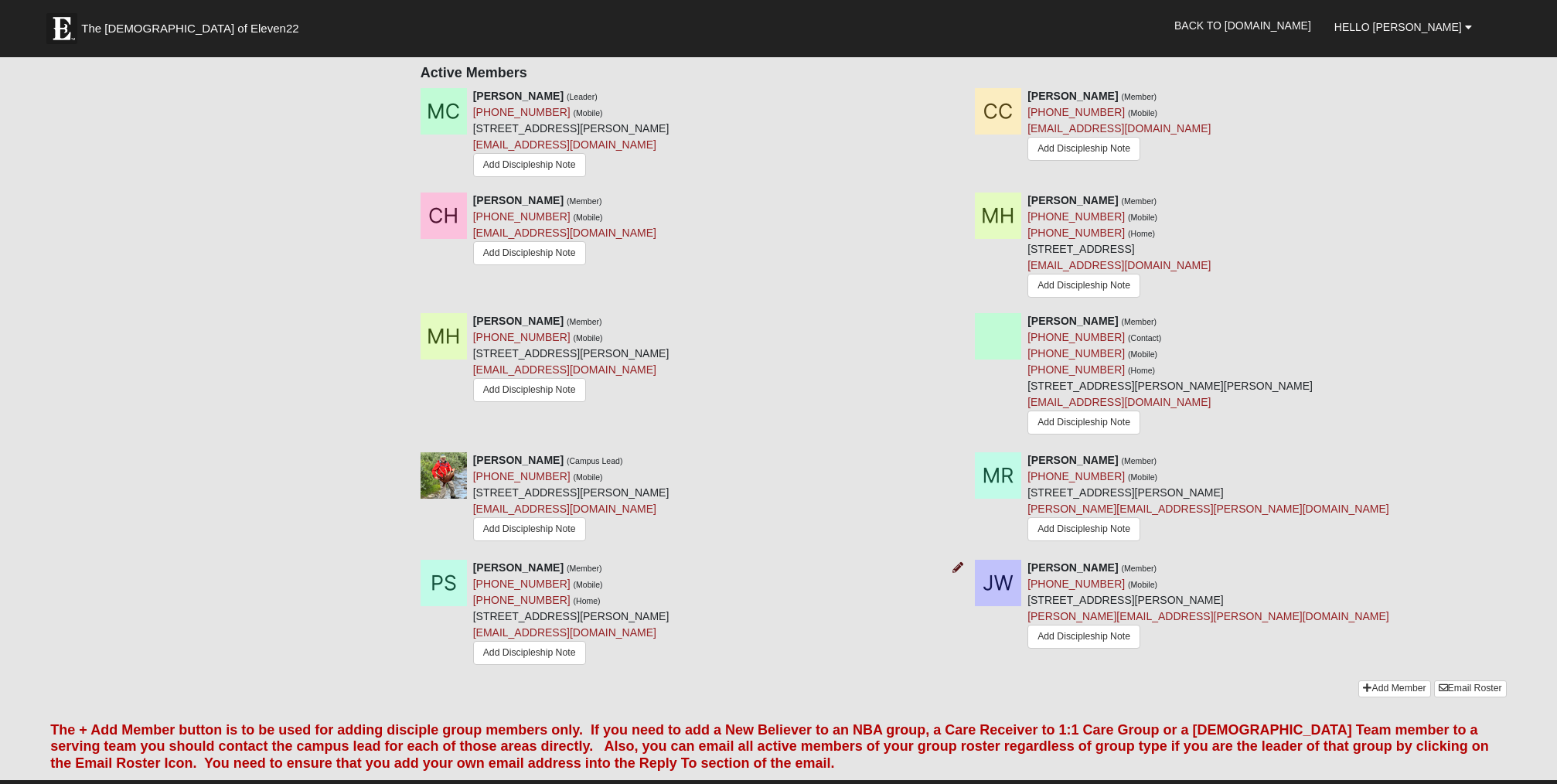
click at [961, 562] on icon at bounding box center [957, 566] width 11 height 11
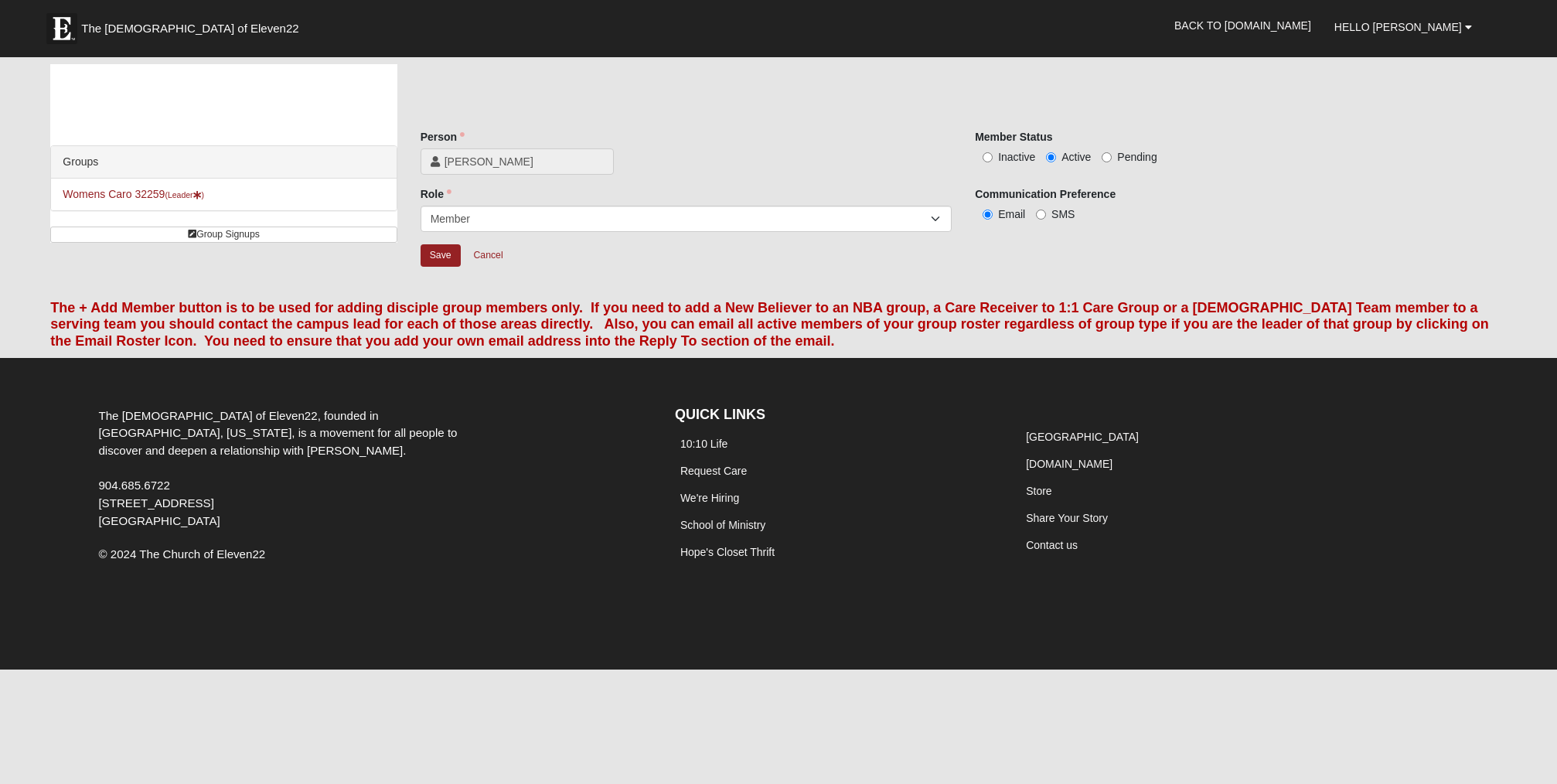
click at [988, 156] on input "Inactive" at bounding box center [988, 157] width 10 height 10
radio input "true"
click at [443, 254] on input "Save" at bounding box center [440, 255] width 41 height 22
